Goal: Entertainment & Leisure: Consume media (video, audio)

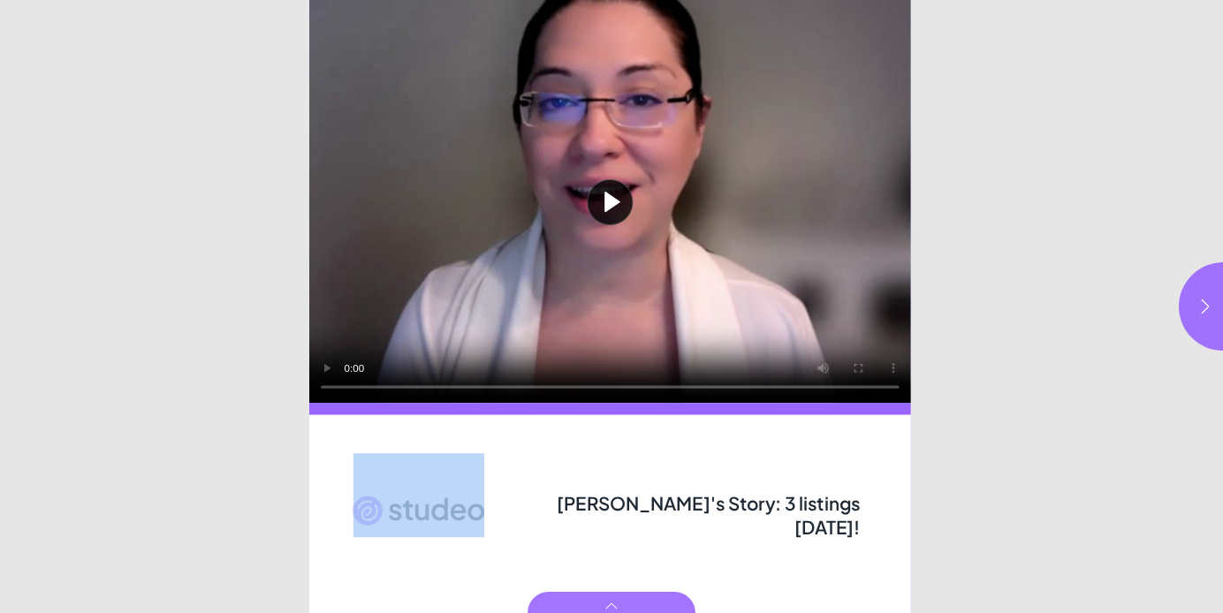
drag, startPoint x: 562, startPoint y: 498, endPoint x: 874, endPoint y: 513, distance: 312.4
click at [874, 513] on div "Play video [PERSON_NAME]'s Story: 3 listings [DATE]!" at bounding box center [611, 306] width 605 height 613
click at [862, 505] on div "[PERSON_NAME]'s Story: 3 listings [DATE]!" at bounding box center [711, 512] width 314 height 42
drag, startPoint x: 862, startPoint y: 505, endPoint x: 878, endPoint y: 514, distance: 18.2
click at [878, 514] on div "Play video [PERSON_NAME]'s Story: 3 listings [DATE]!" at bounding box center [611, 306] width 605 height 613
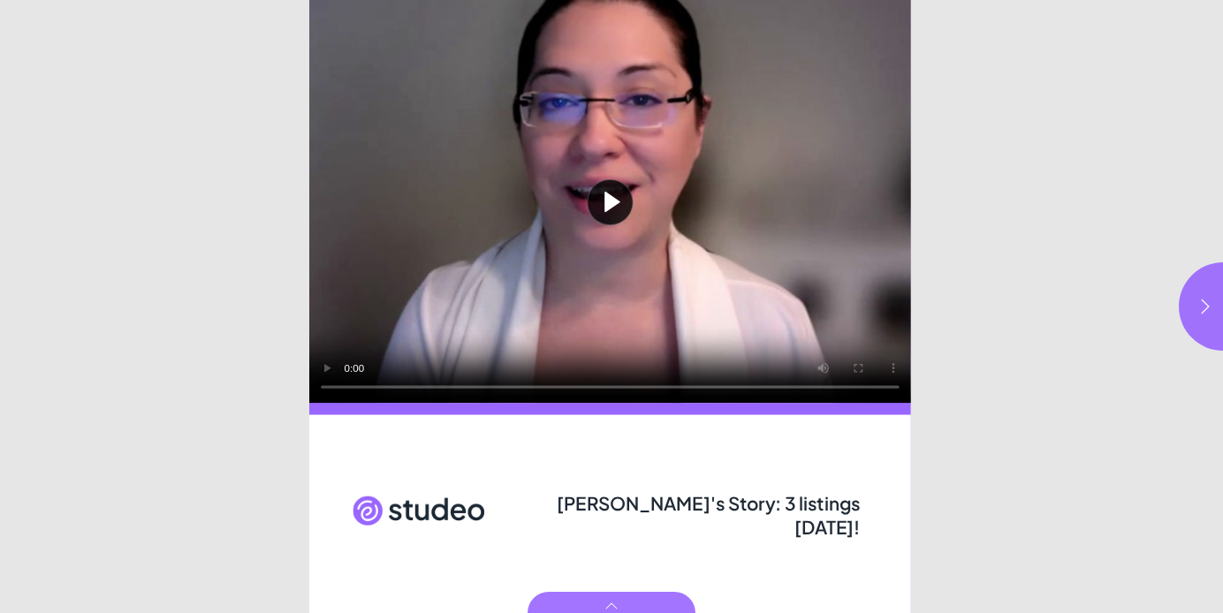
click at [740, 513] on span "[PERSON_NAME]'s Story: 3 listings [DATE]!" at bounding box center [709, 515] width 304 height 47
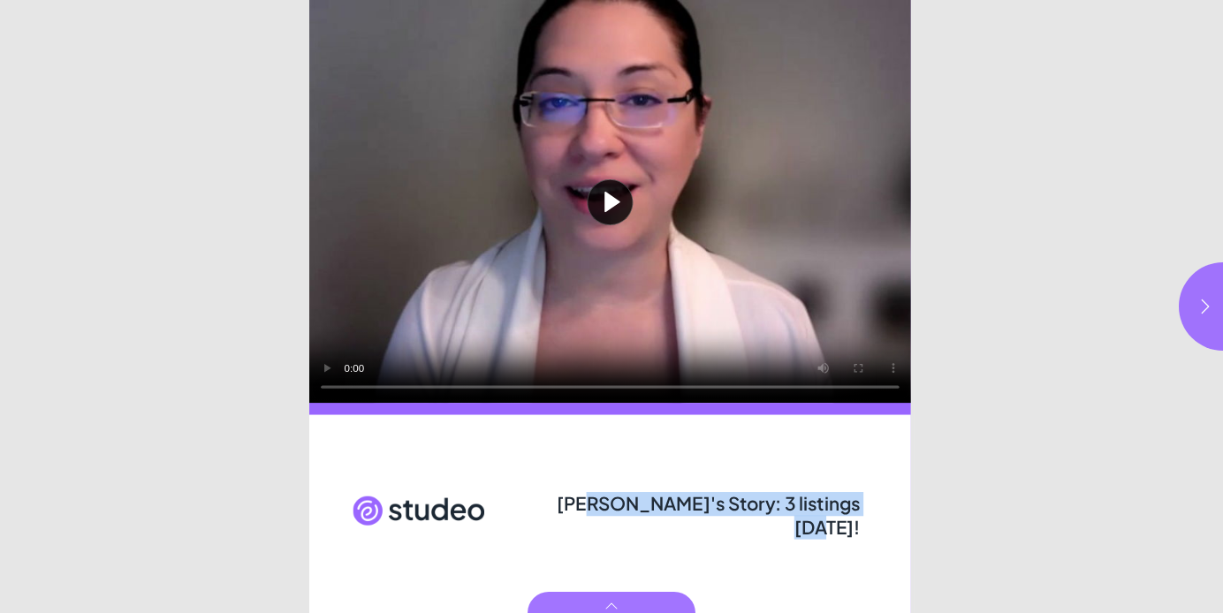
drag, startPoint x: 592, startPoint y: 504, endPoint x: 859, endPoint y: 499, distance: 267.0
click at [859, 499] on span "[PERSON_NAME]'s Story: 3 listings [DATE]!" at bounding box center [709, 515] width 304 height 47
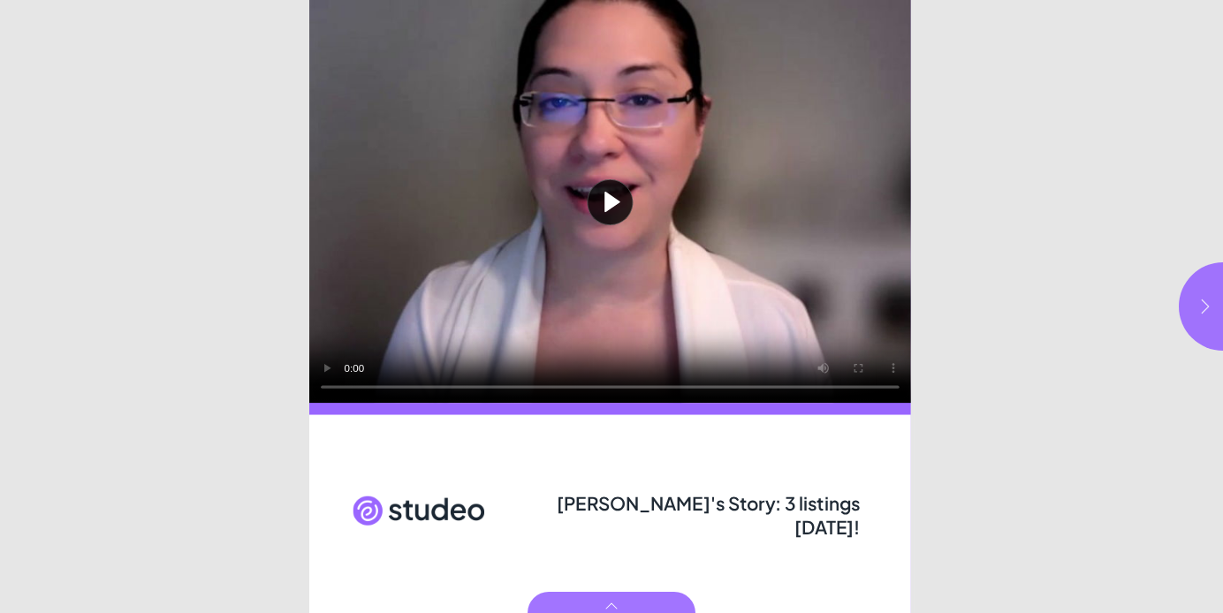
click at [1209, 298] on icon "button" at bounding box center [1206, 307] width 18 height 18
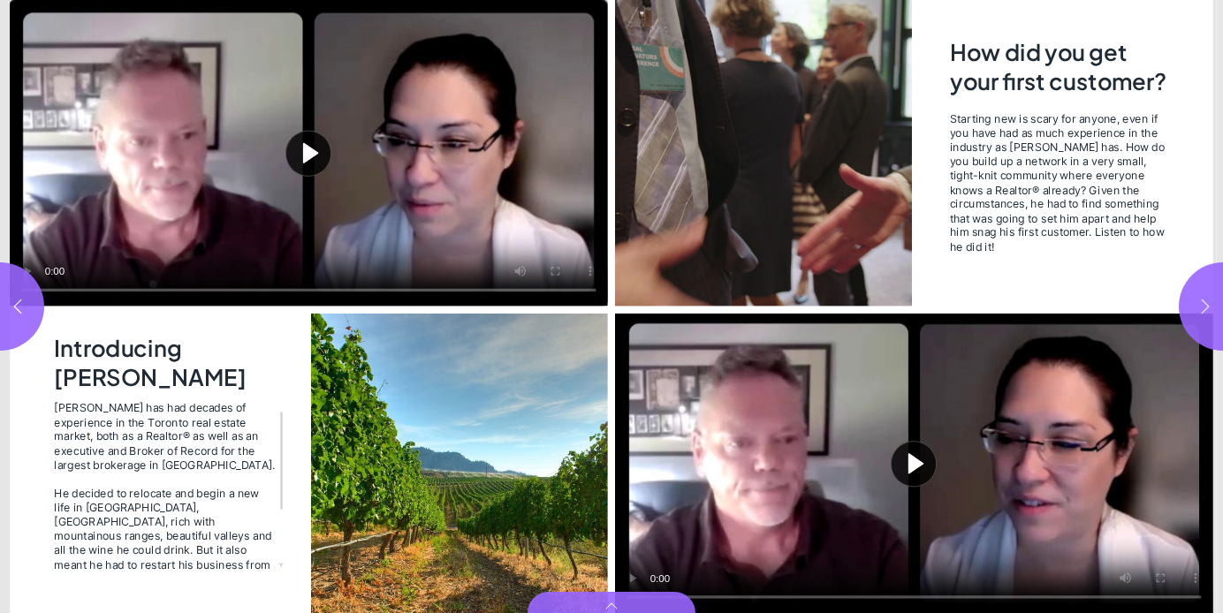
click at [1203, 308] on icon "button" at bounding box center [1206, 307] width 18 height 18
type input "***"
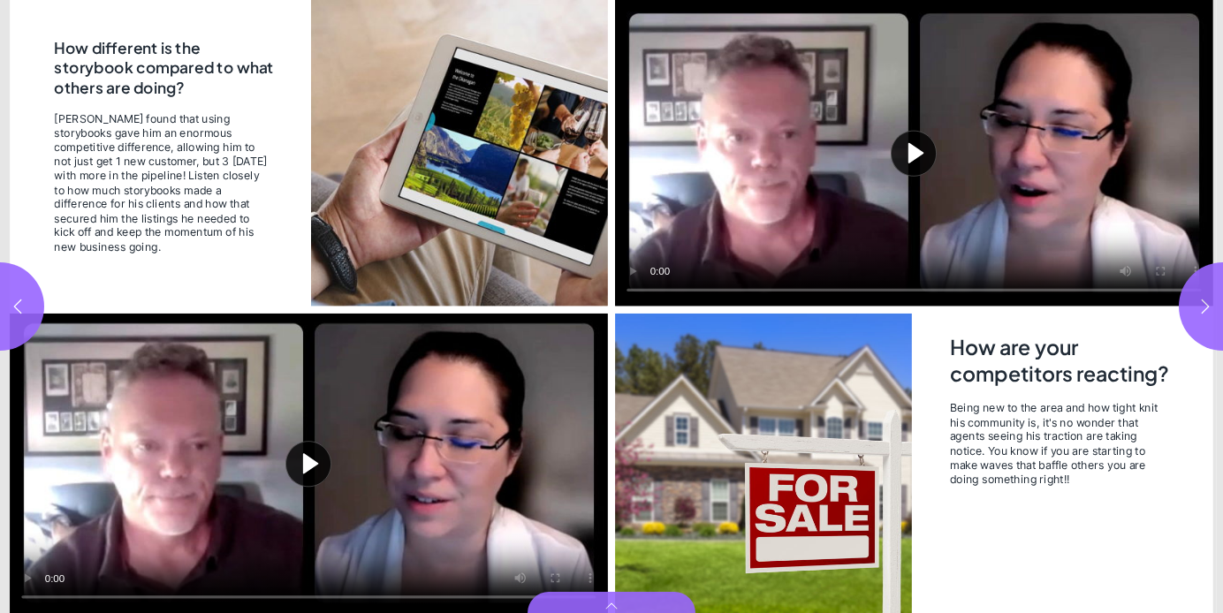
click at [306, 453] on button "Play video" at bounding box center [309, 464] width 598 height 300
click at [316, 464] on video "Video" at bounding box center [309, 464] width 598 height 300
